Goal: Task Accomplishment & Management: Manage account settings

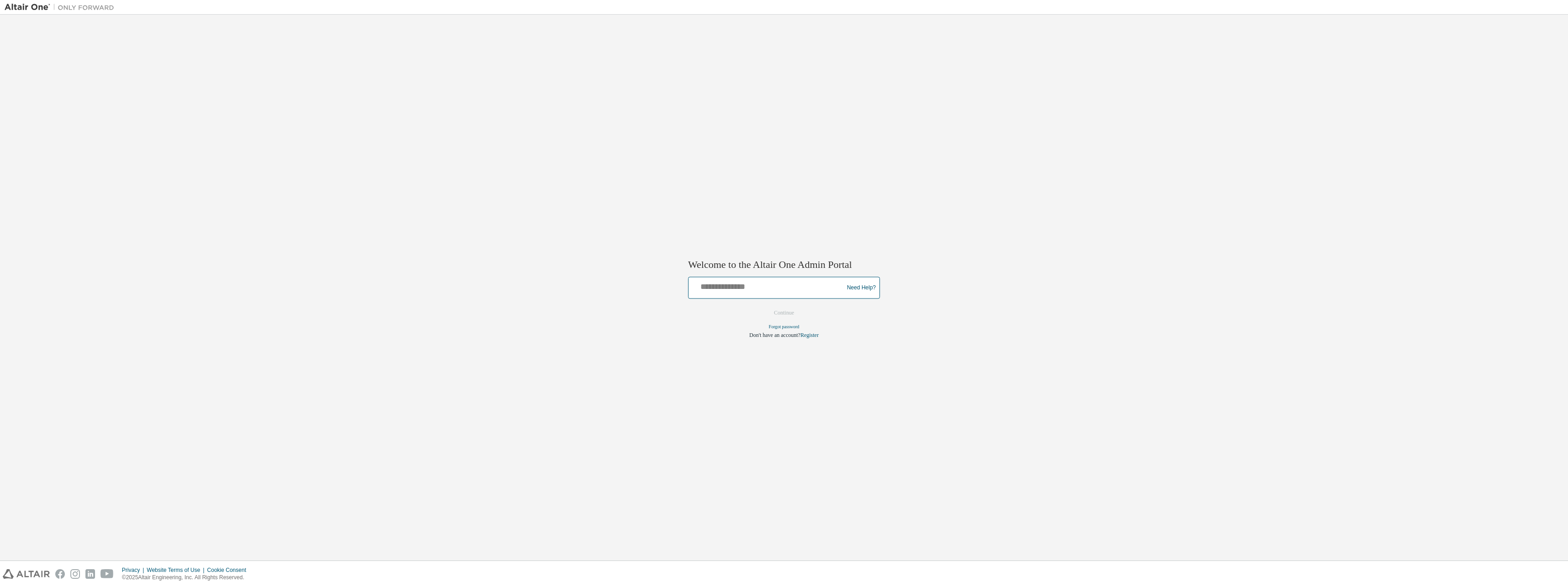
click at [708, 287] on input "text" at bounding box center [767, 286] width 150 height 13
type input "**********"
click at [787, 313] on button "Continue" at bounding box center [784, 313] width 39 height 13
click at [799, 290] on input "text" at bounding box center [767, 286] width 150 height 13
type input "**********"
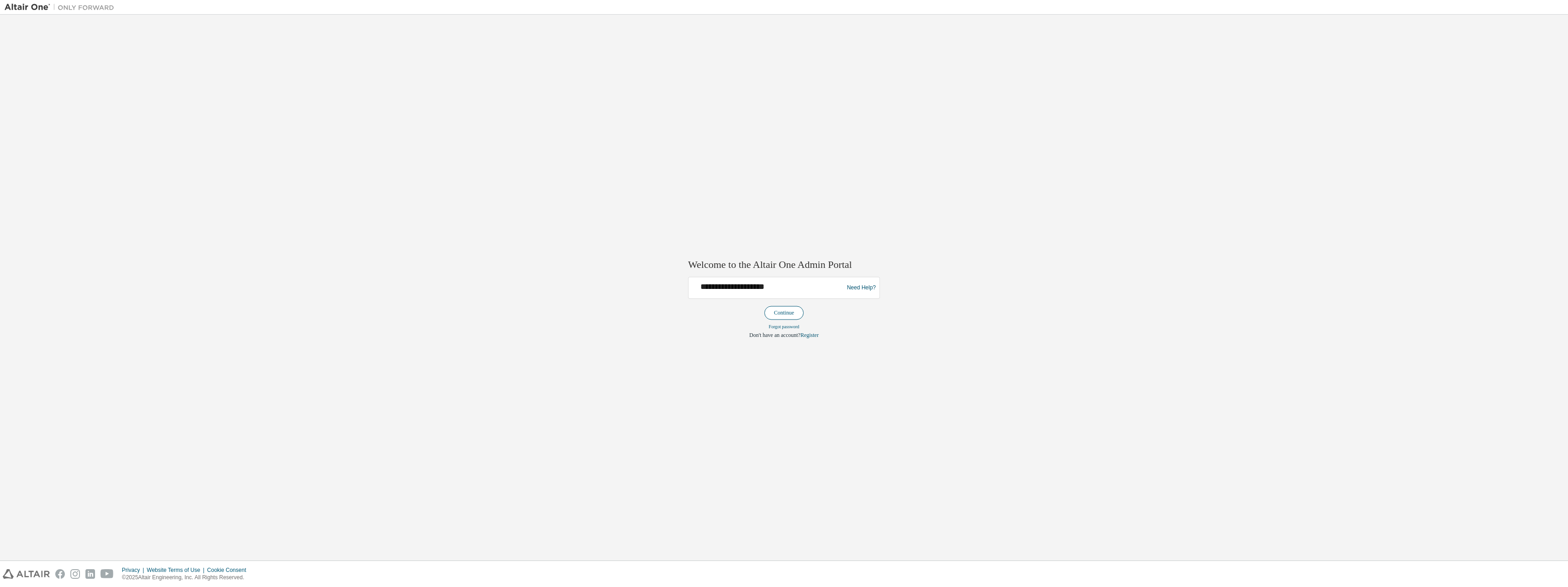
click at [790, 315] on button "Continue" at bounding box center [784, 313] width 39 height 13
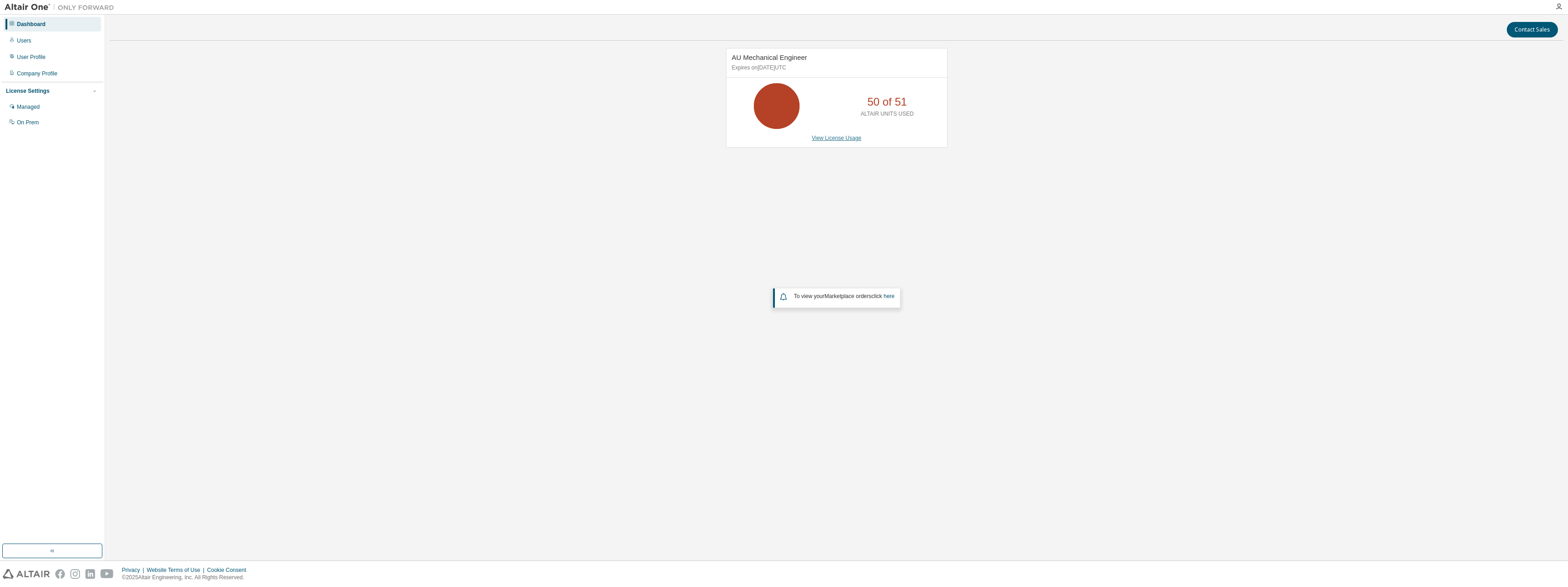
click at [842, 138] on link "View License Usage" at bounding box center [837, 138] width 50 height 6
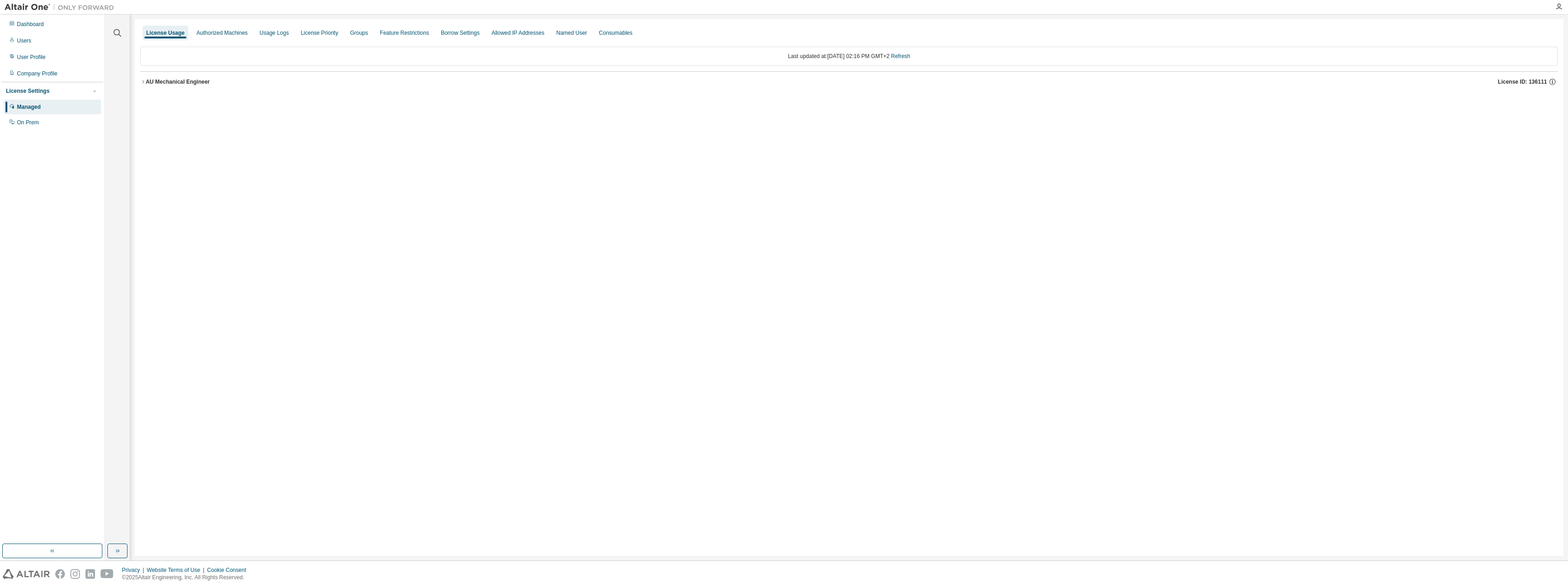
click at [143, 82] on icon "button" at bounding box center [143, 82] width 6 height 6
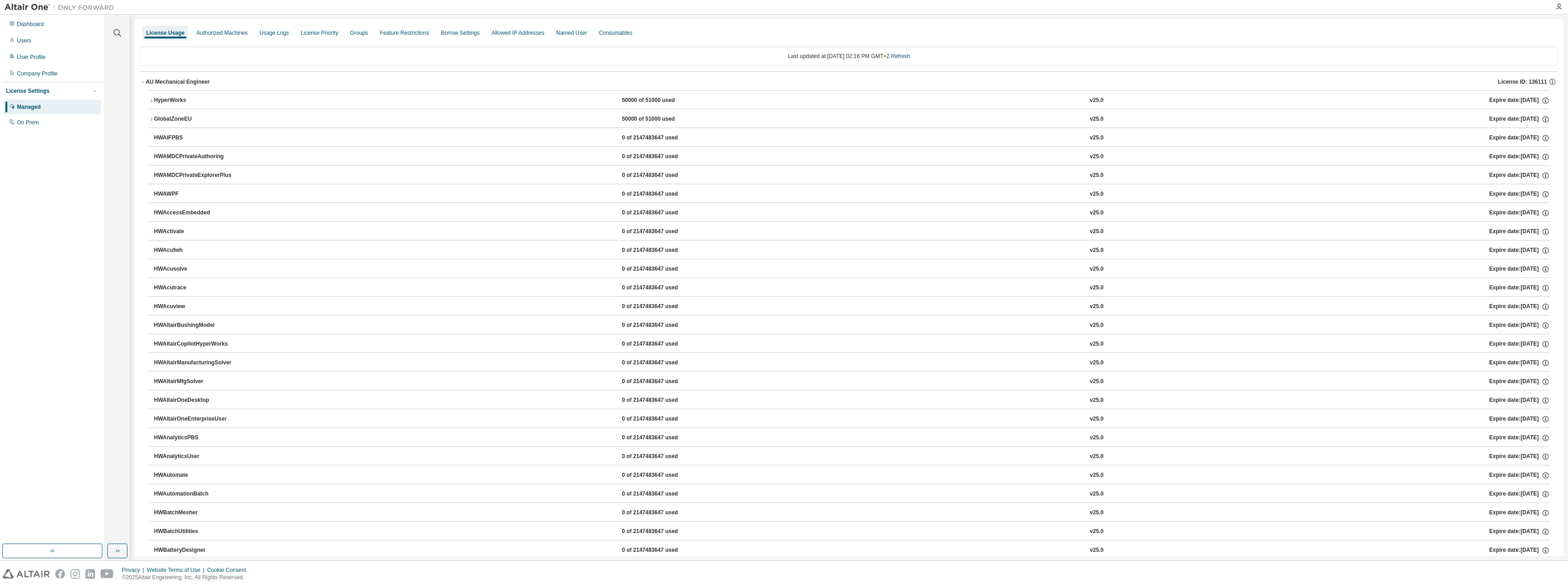
click at [143, 82] on icon "button" at bounding box center [143, 82] width 6 height 6
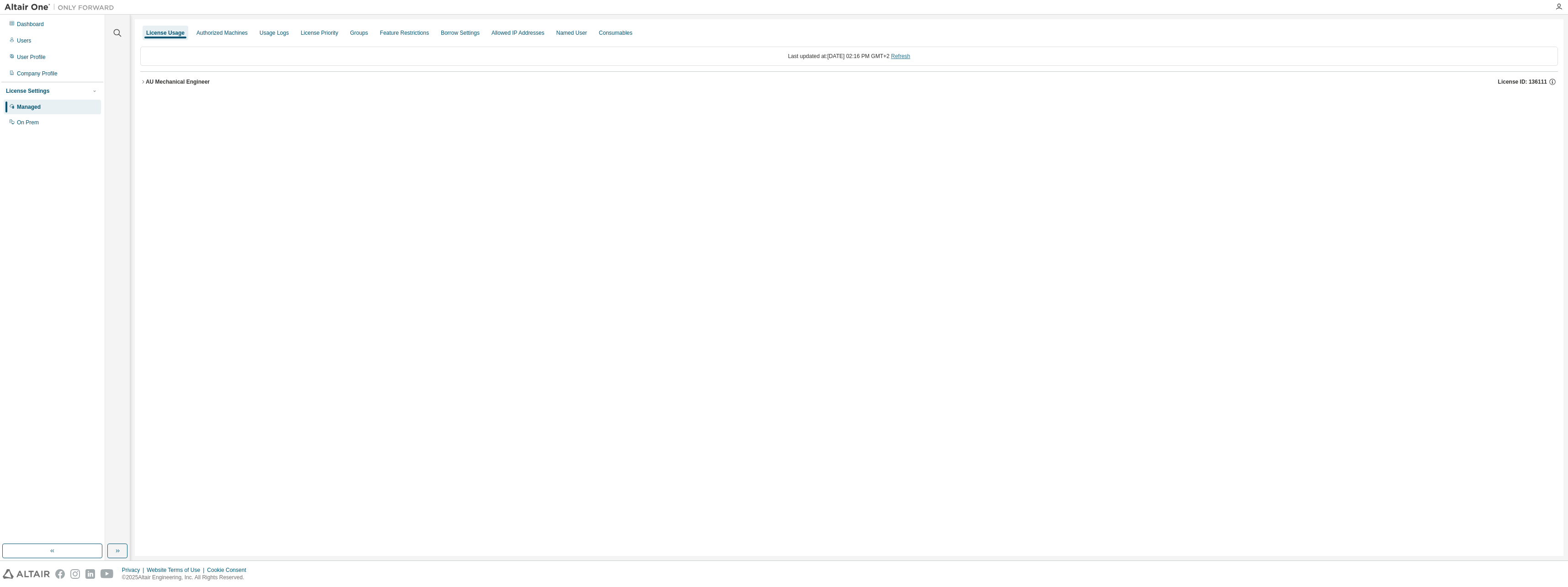
click at [910, 57] on link "Refresh" at bounding box center [901, 57] width 19 height 6
click at [144, 81] on icon "button" at bounding box center [143, 82] width 6 height 6
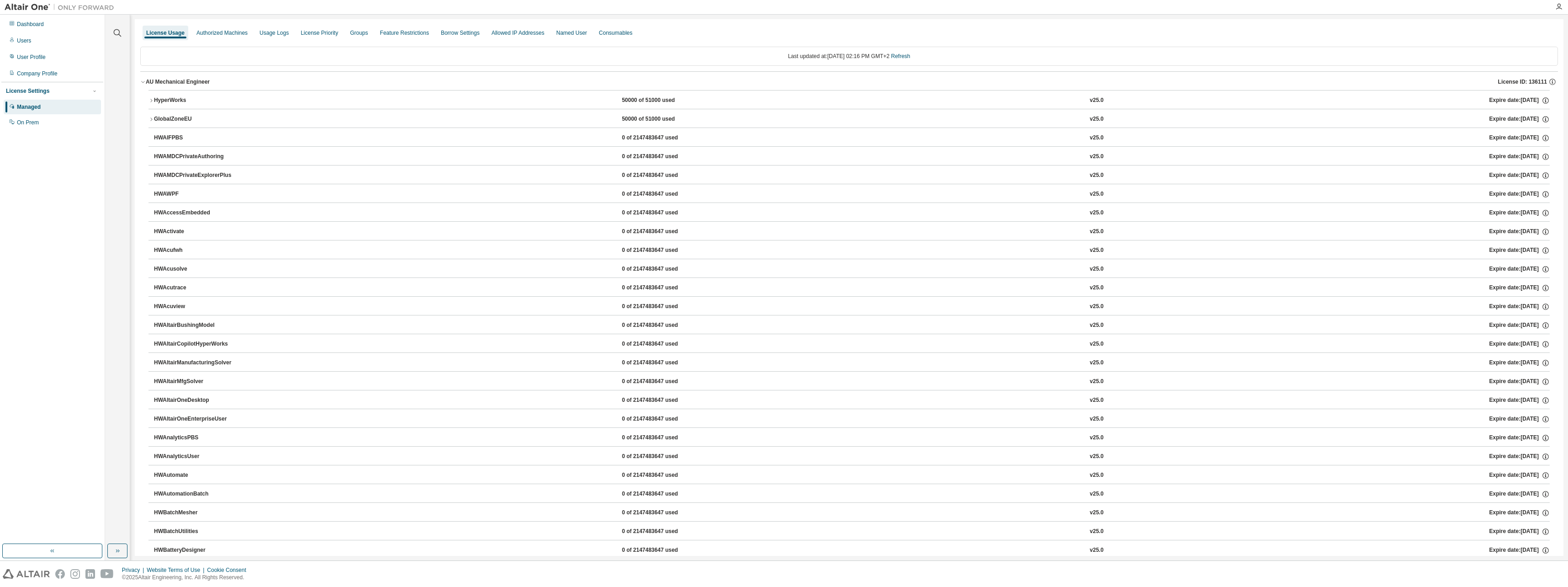
click at [143, 82] on icon "button" at bounding box center [143, 82] width 6 height 6
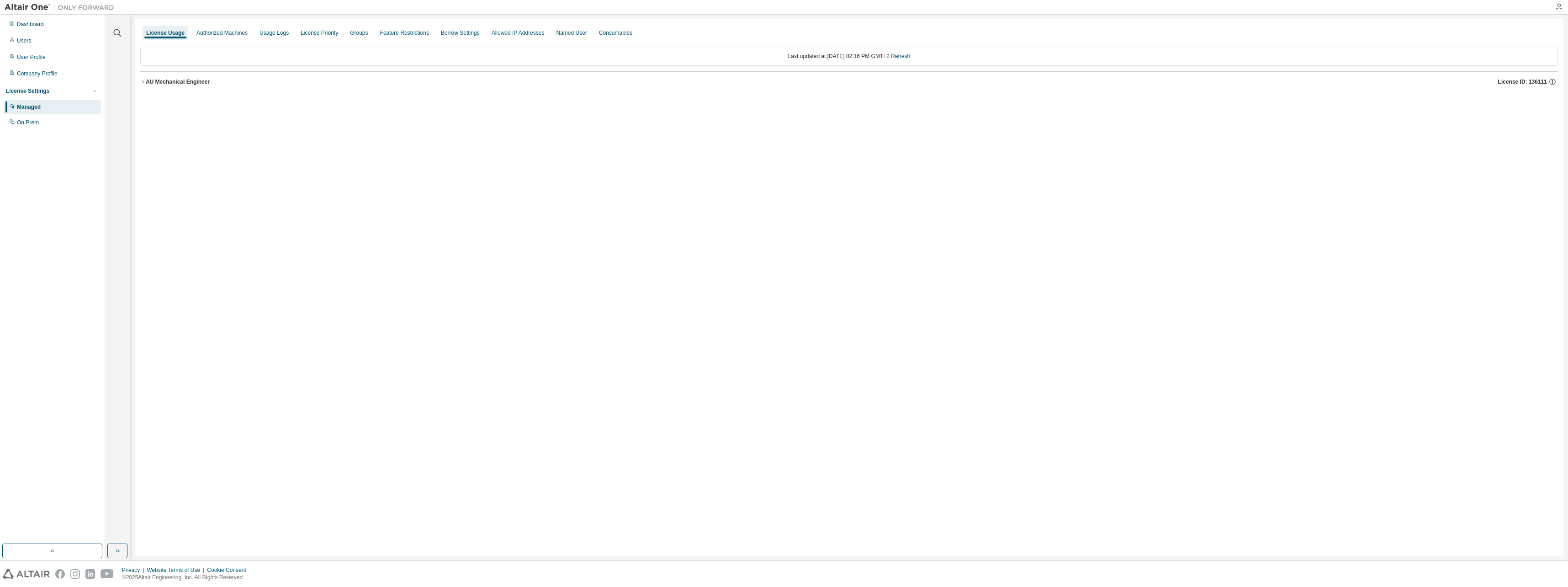
click at [905, 182] on div "License Usage Authorized Machines Usage Logs License Priority Groups Feature Re…" at bounding box center [849, 288] width 1429 height 537
click at [32, 58] on div "User Profile" at bounding box center [31, 57] width 29 height 7
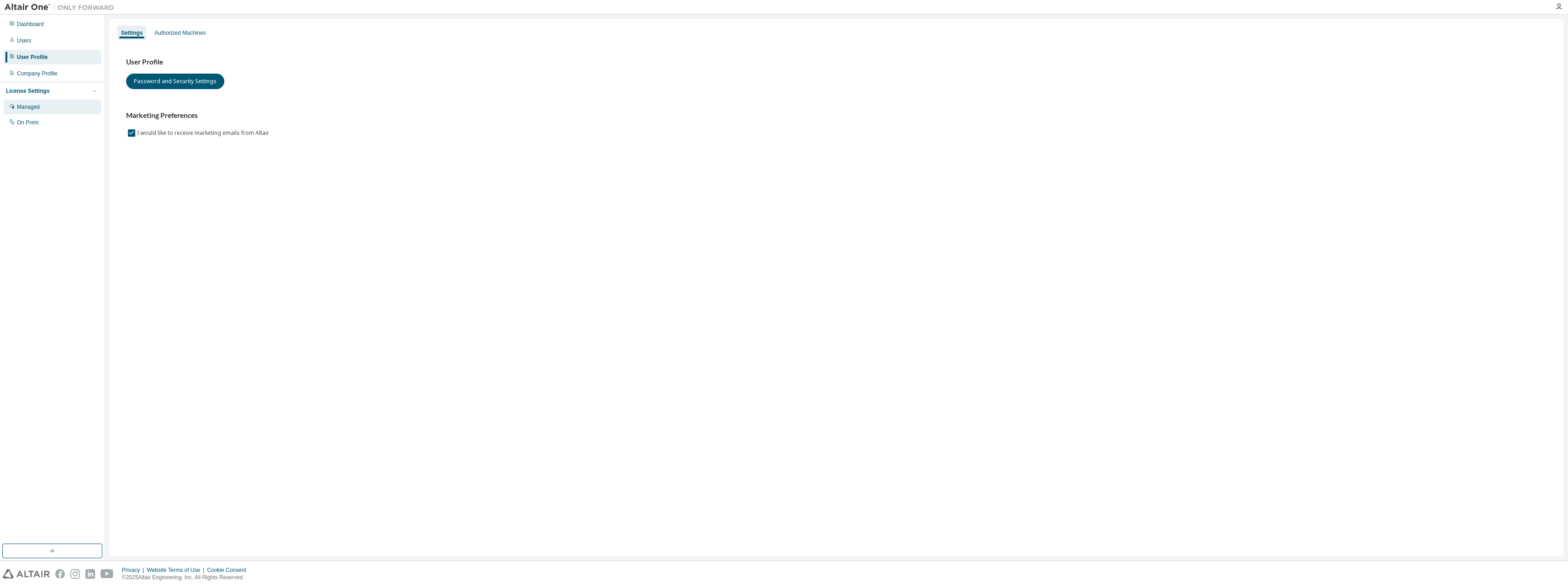
click at [24, 109] on div "Managed" at bounding box center [28, 107] width 23 height 7
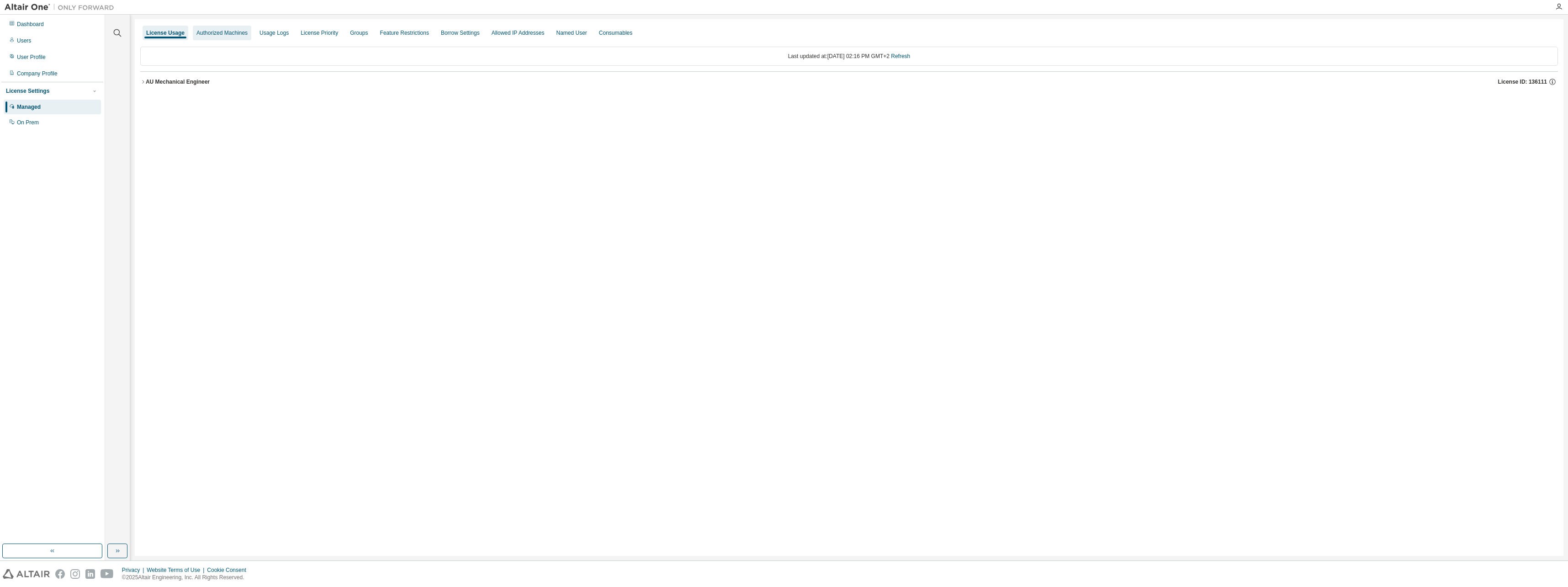
click at [228, 33] on div "Authorized Machines" at bounding box center [222, 33] width 51 height 7
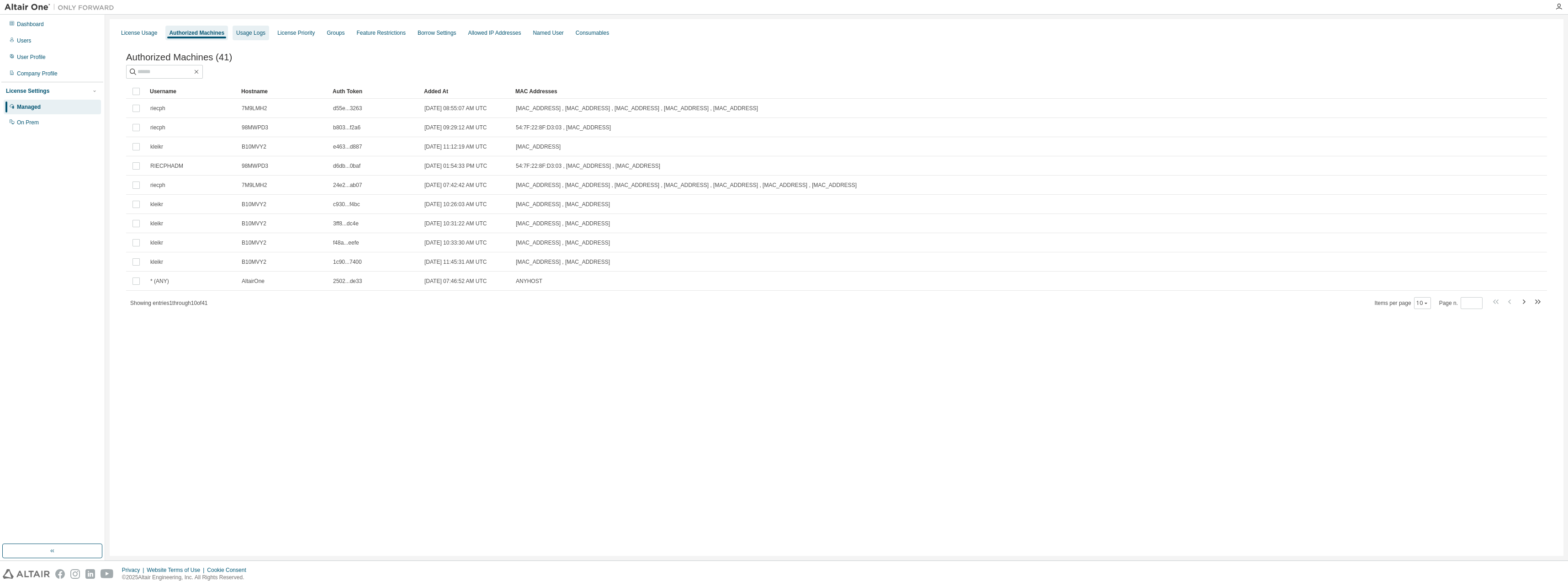
click at [246, 32] on div "Usage Logs" at bounding box center [251, 33] width 30 height 7
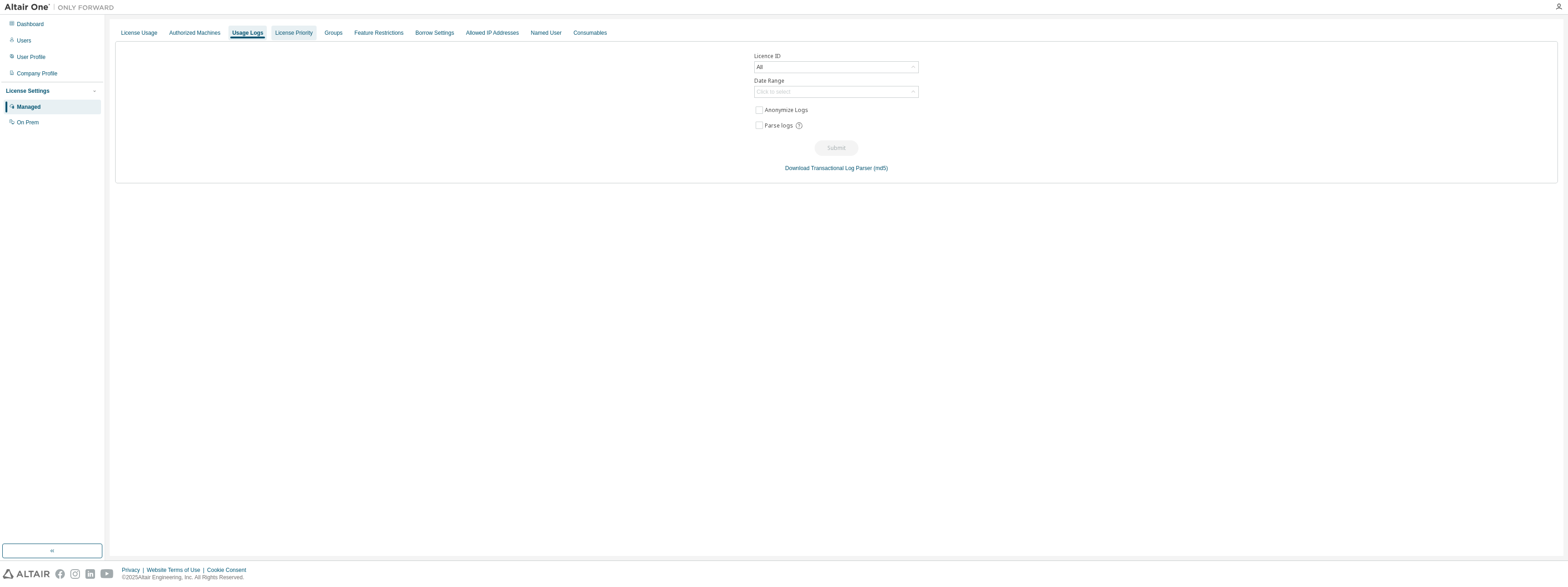
click at [283, 28] on div "License Priority" at bounding box center [294, 33] width 45 height 15
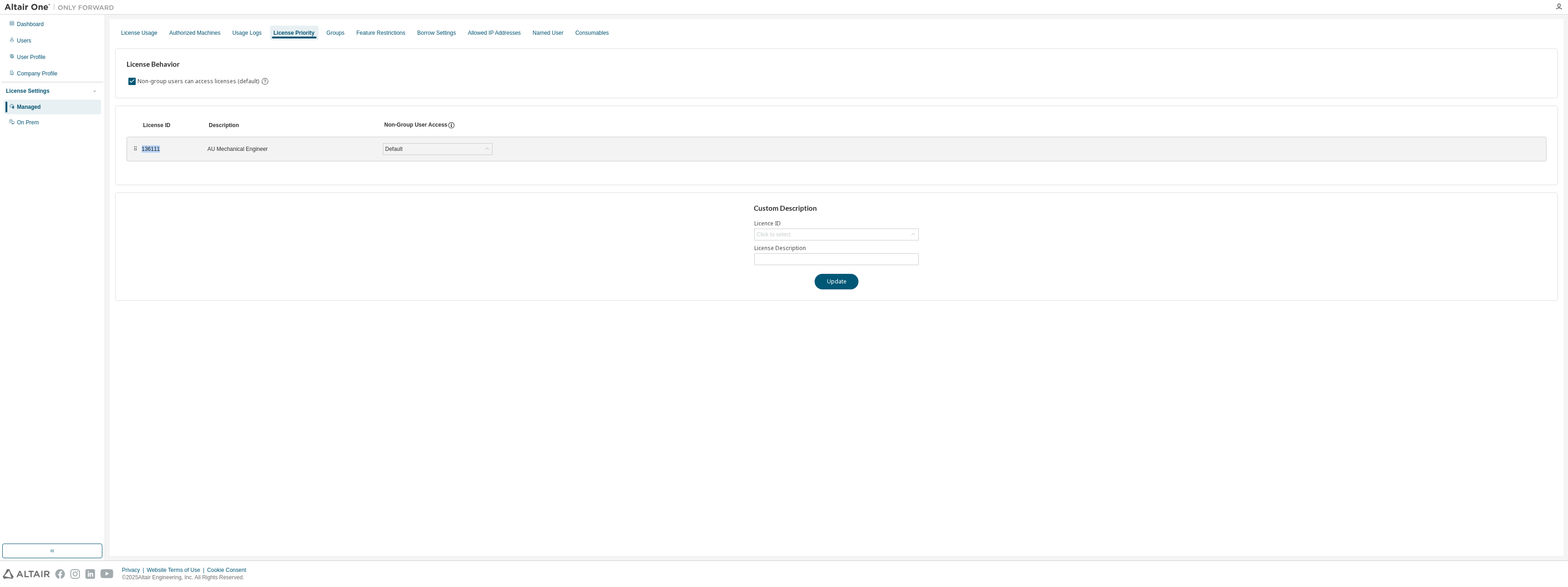
drag, startPoint x: 159, startPoint y: 149, endPoint x: 141, endPoint y: 146, distance: 18.2
click at [141, 146] on div "⠿ 136111 AU Mechanical Engineer Default Save" at bounding box center [837, 149] width 1420 height 24
copy div "136111"
click at [323, 38] on div "Groups" at bounding box center [335, 33] width 25 height 15
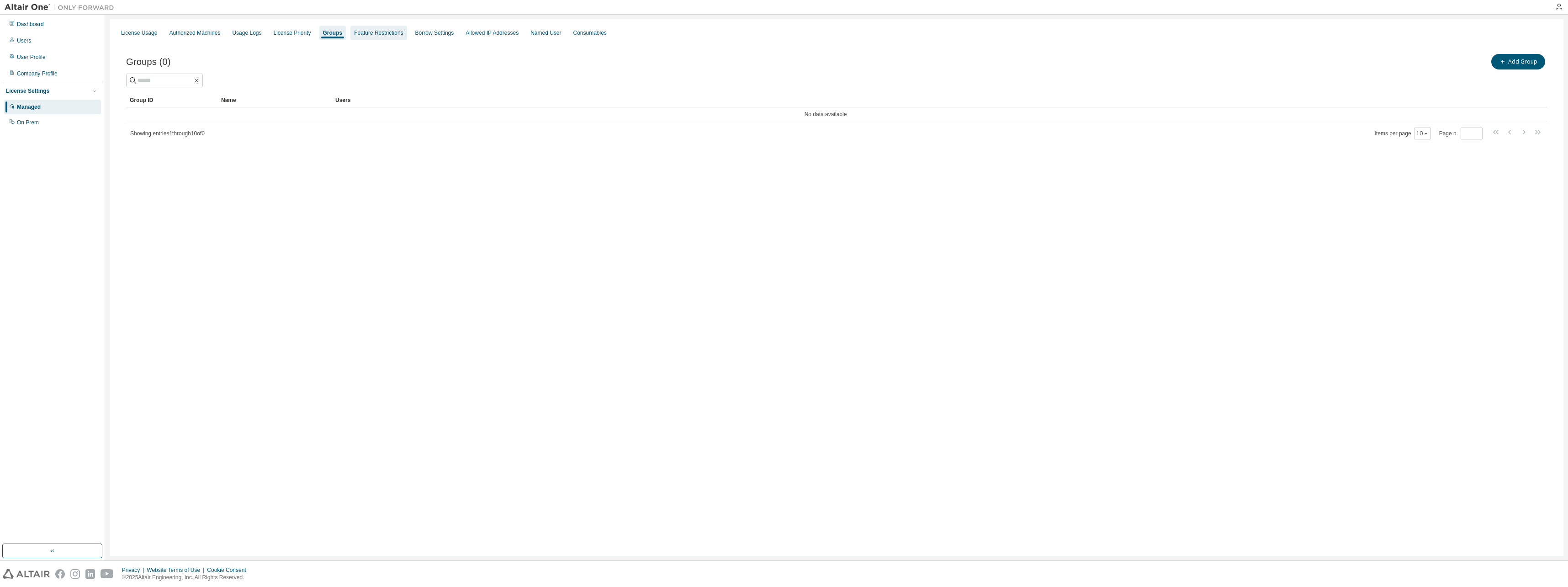
click at [359, 33] on div "Feature Restrictions" at bounding box center [379, 33] width 49 height 7
click at [26, 122] on div "On Prem" at bounding box center [28, 122] width 22 height 7
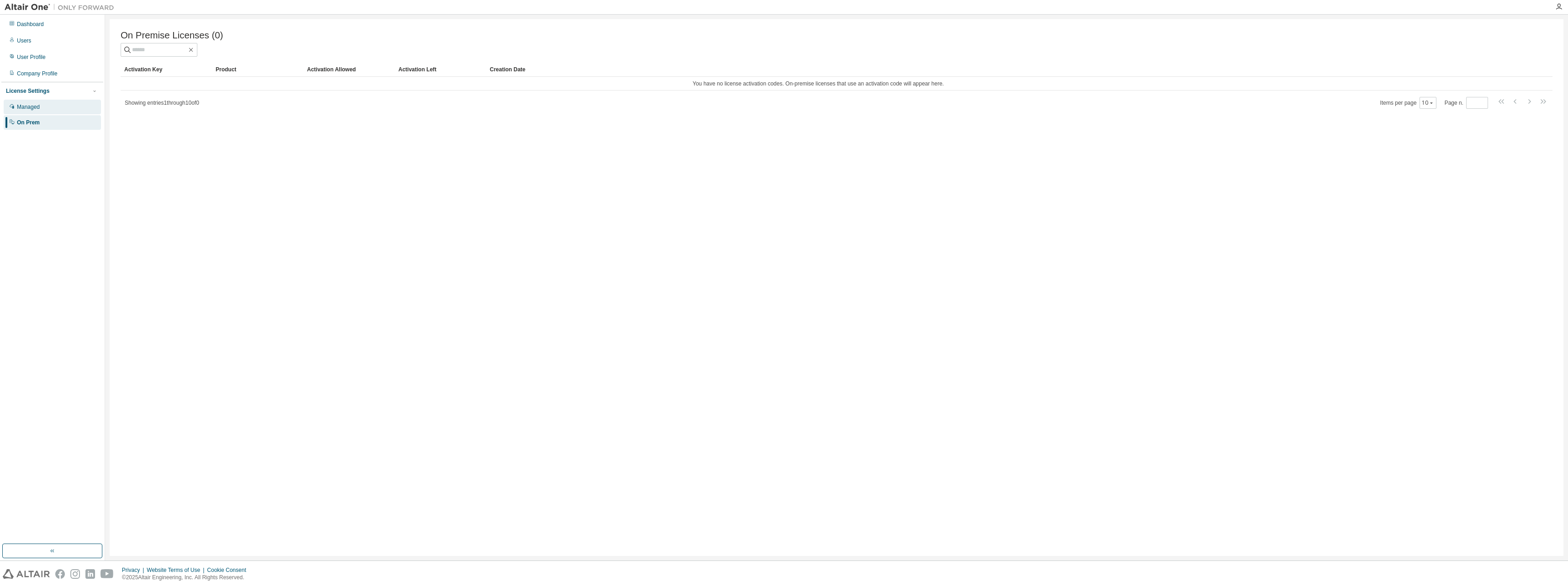
click at [31, 110] on div "Managed" at bounding box center [28, 107] width 23 height 7
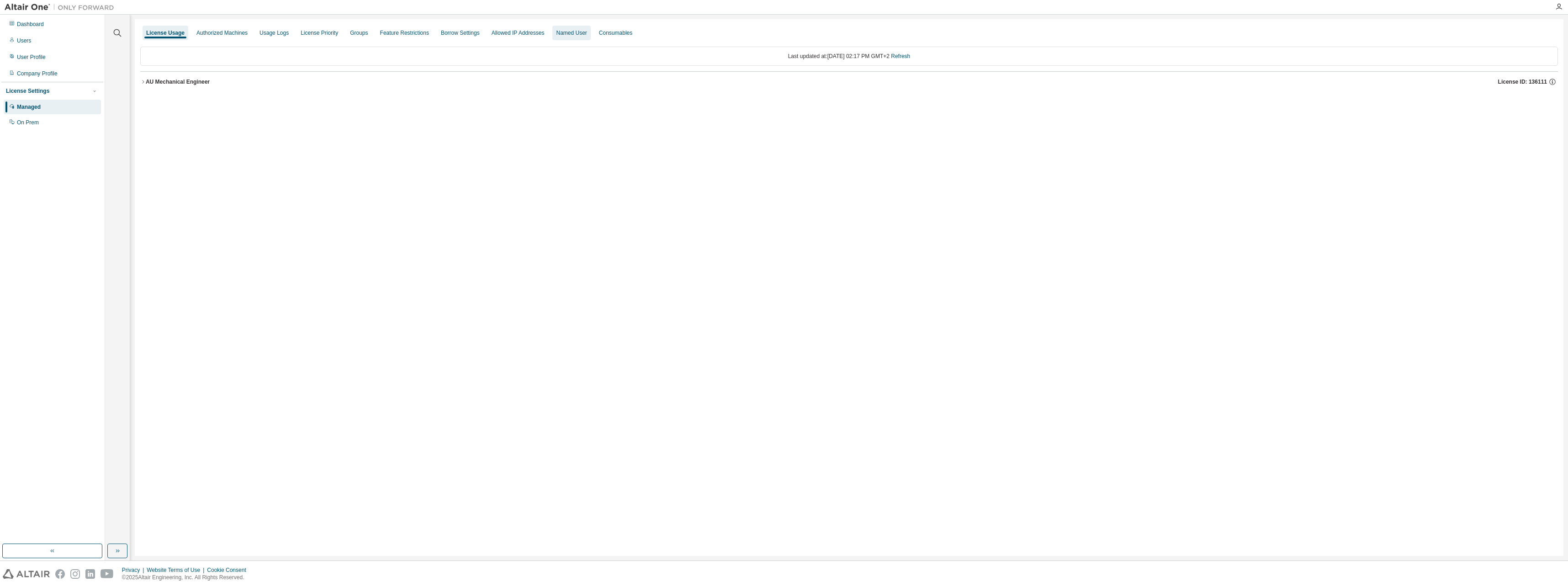
click at [556, 36] on div "Named User" at bounding box center [571, 33] width 31 height 7
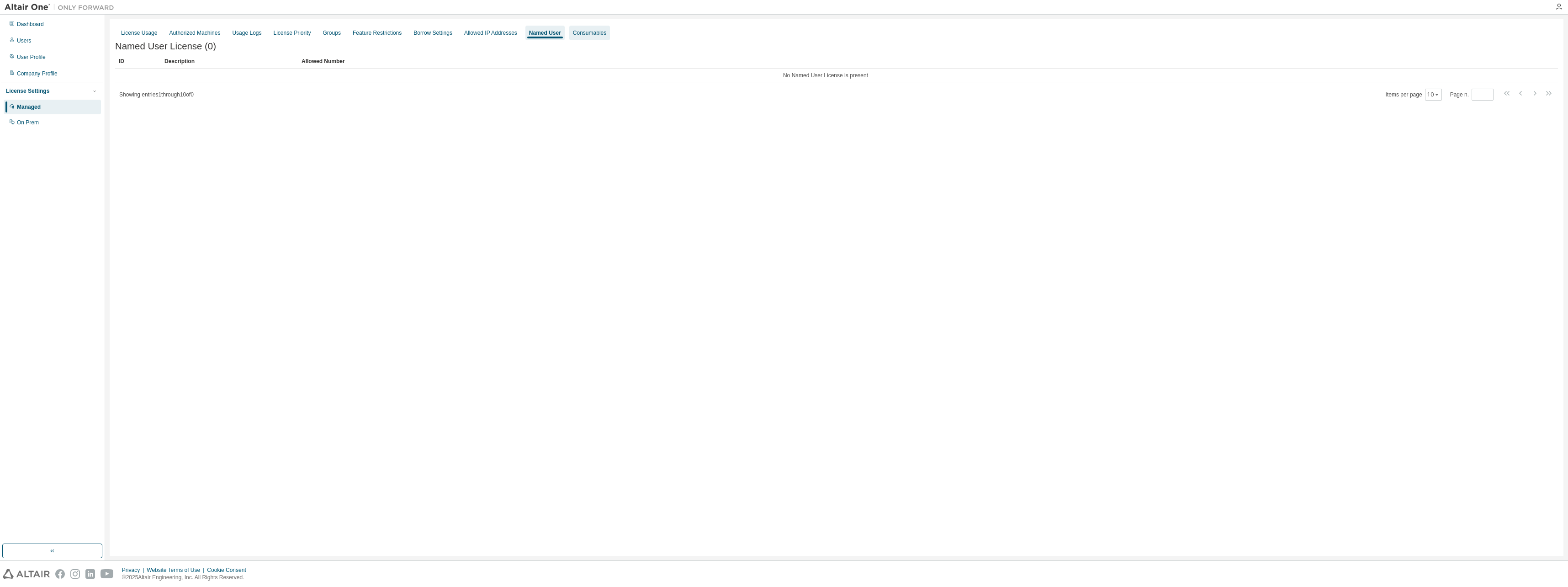
click at [576, 34] on div "Consumables" at bounding box center [589, 33] width 33 height 7
click at [229, 33] on div "Usage Logs" at bounding box center [247, 33] width 37 height 15
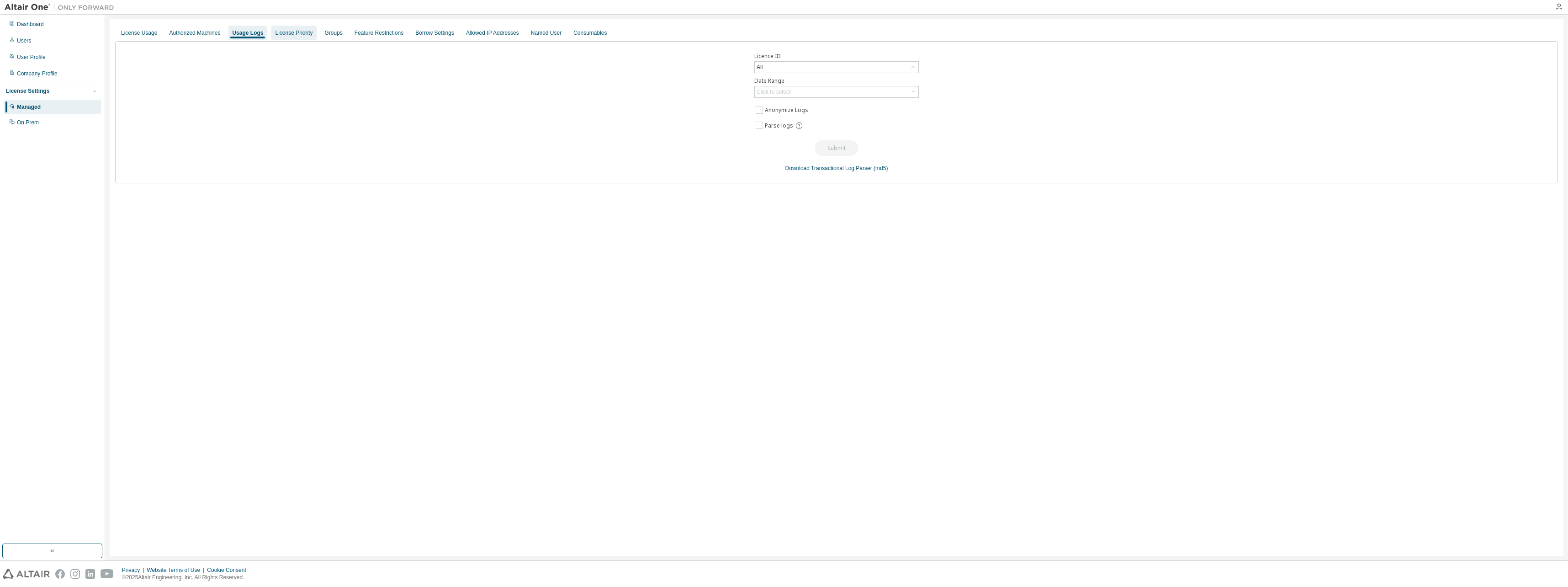
click at [289, 37] on div "License Priority" at bounding box center [294, 33] width 45 height 15
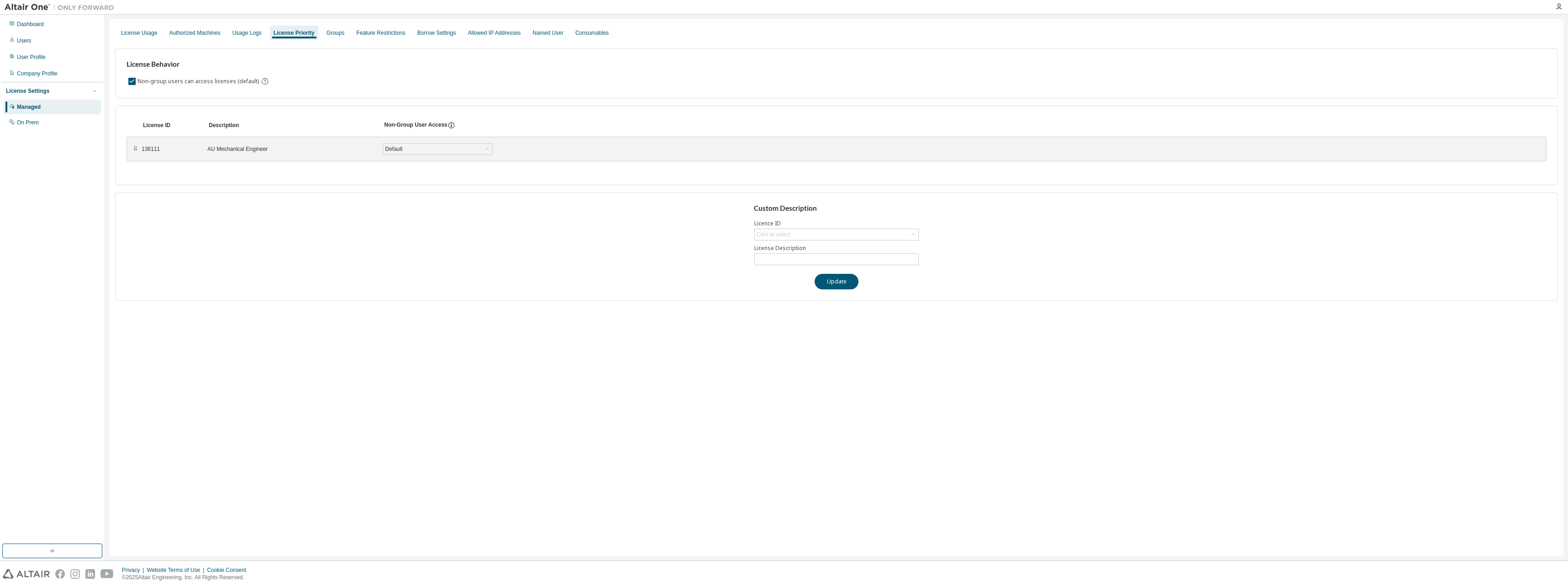
click at [283, 150] on div "AU Mechanical Engineer" at bounding box center [290, 148] width 164 height 7
click at [147, 151] on div "136111" at bounding box center [169, 148] width 55 height 7
click at [905, 235] on div "Click to select" at bounding box center [837, 234] width 164 height 11
click at [858, 261] on li "136111 - AU Mechanical Engineer" at bounding box center [836, 260] width 162 height 12
type input "**********"
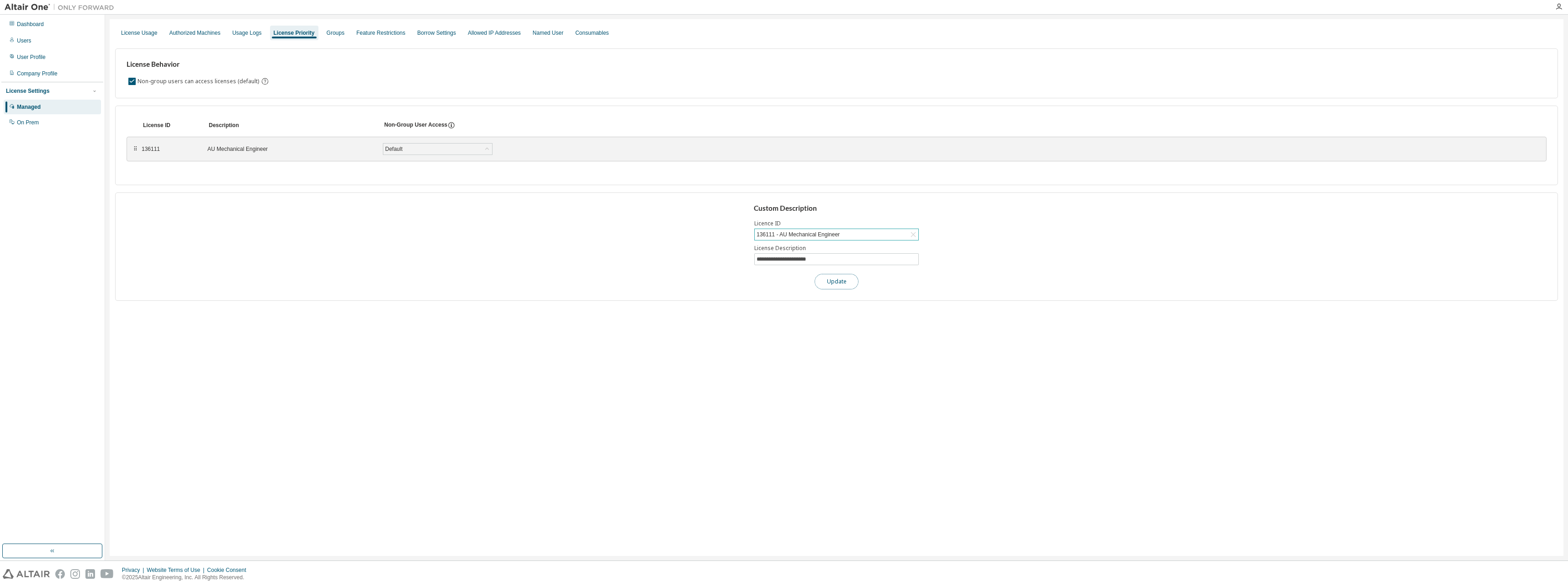
click at [841, 280] on button "Update" at bounding box center [837, 281] width 44 height 15
click at [141, 37] on div "License Usage" at bounding box center [139, 33] width 44 height 15
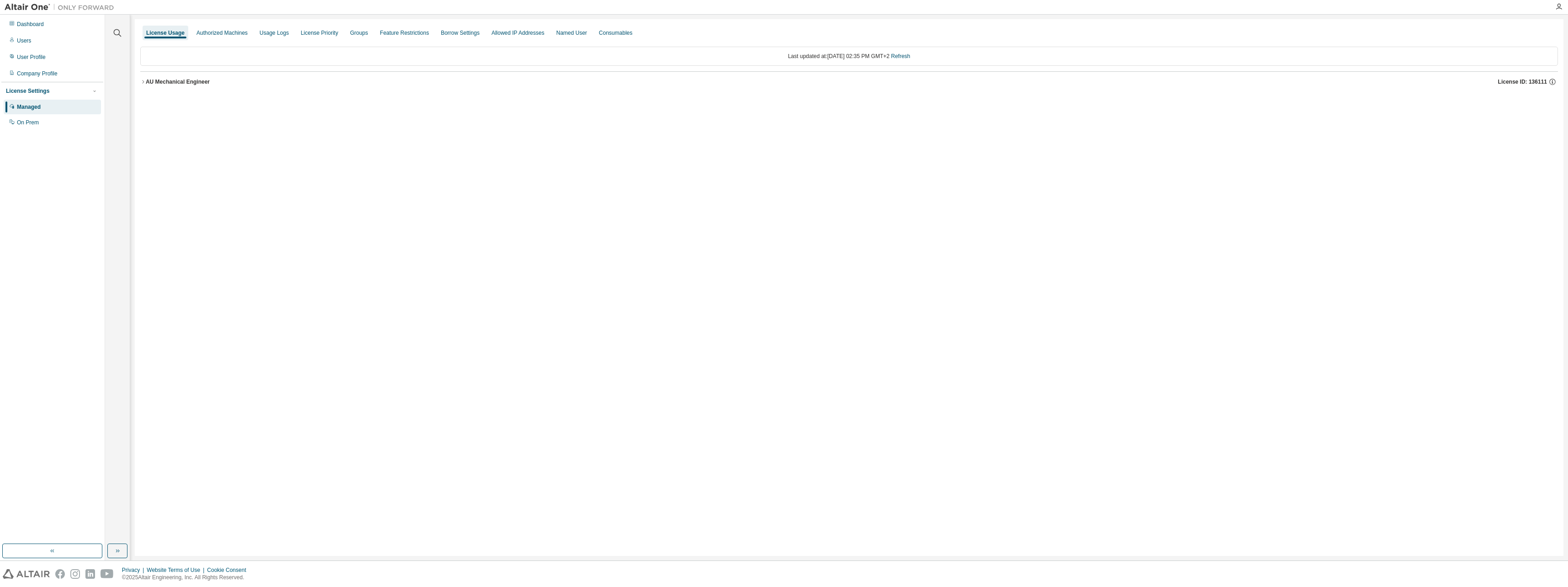
click at [146, 83] on div "AU Mechanical Engineer" at bounding box center [178, 82] width 64 height 7
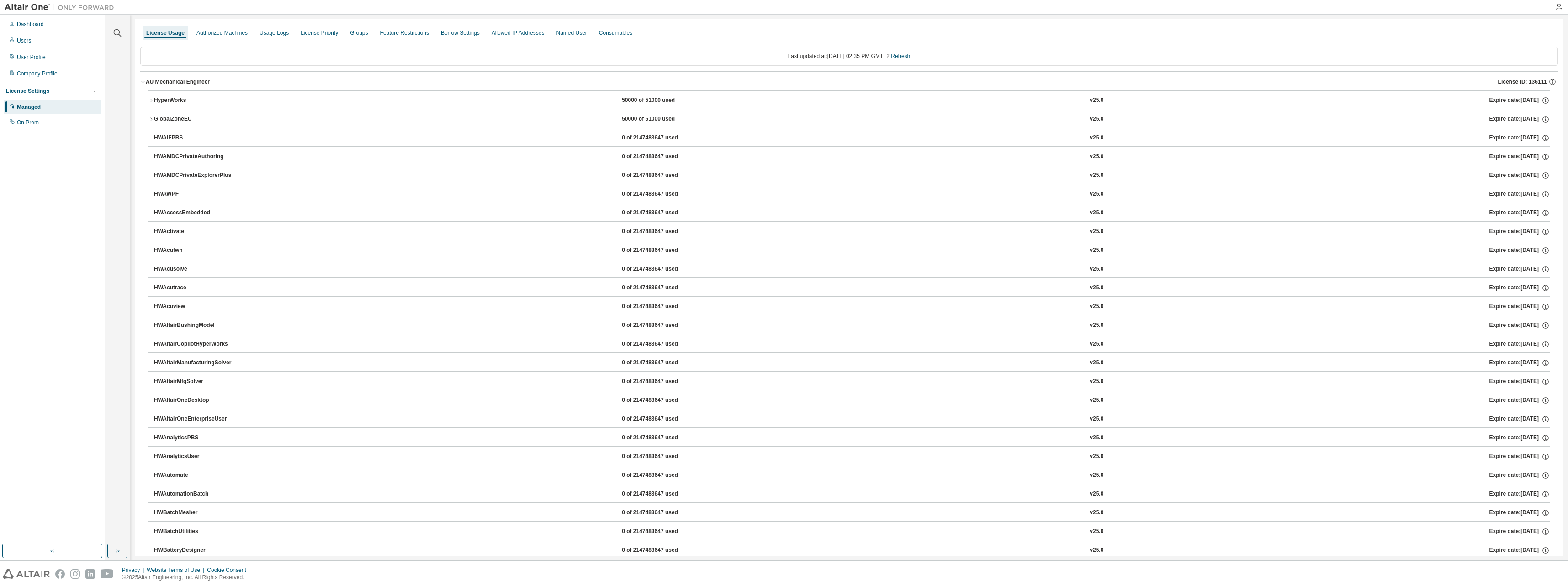
click at [164, 30] on div "License Usage" at bounding box center [165, 33] width 46 height 15
click at [166, 34] on div "License Usage" at bounding box center [166, 33] width 39 height 7
click at [39, 26] on div "Dashboard" at bounding box center [30, 24] width 27 height 7
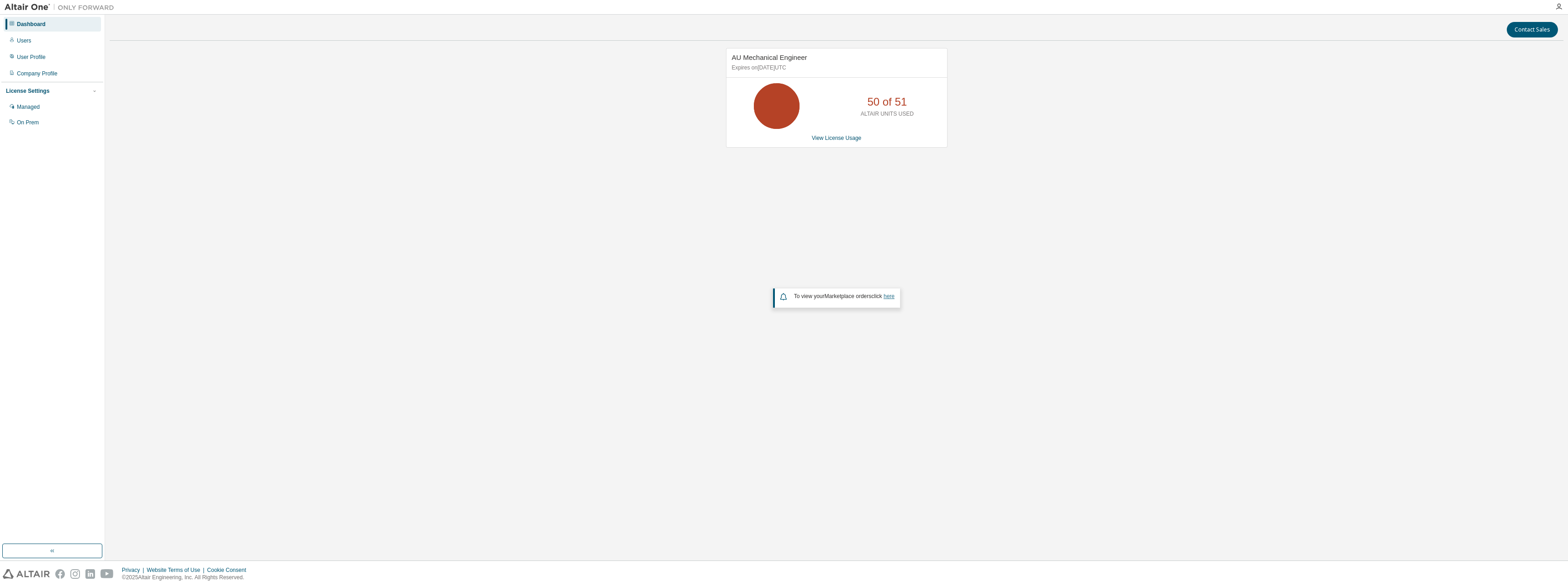
click at [894, 298] on link "here" at bounding box center [889, 296] width 11 height 6
